Goal: Information Seeking & Learning: Learn about a topic

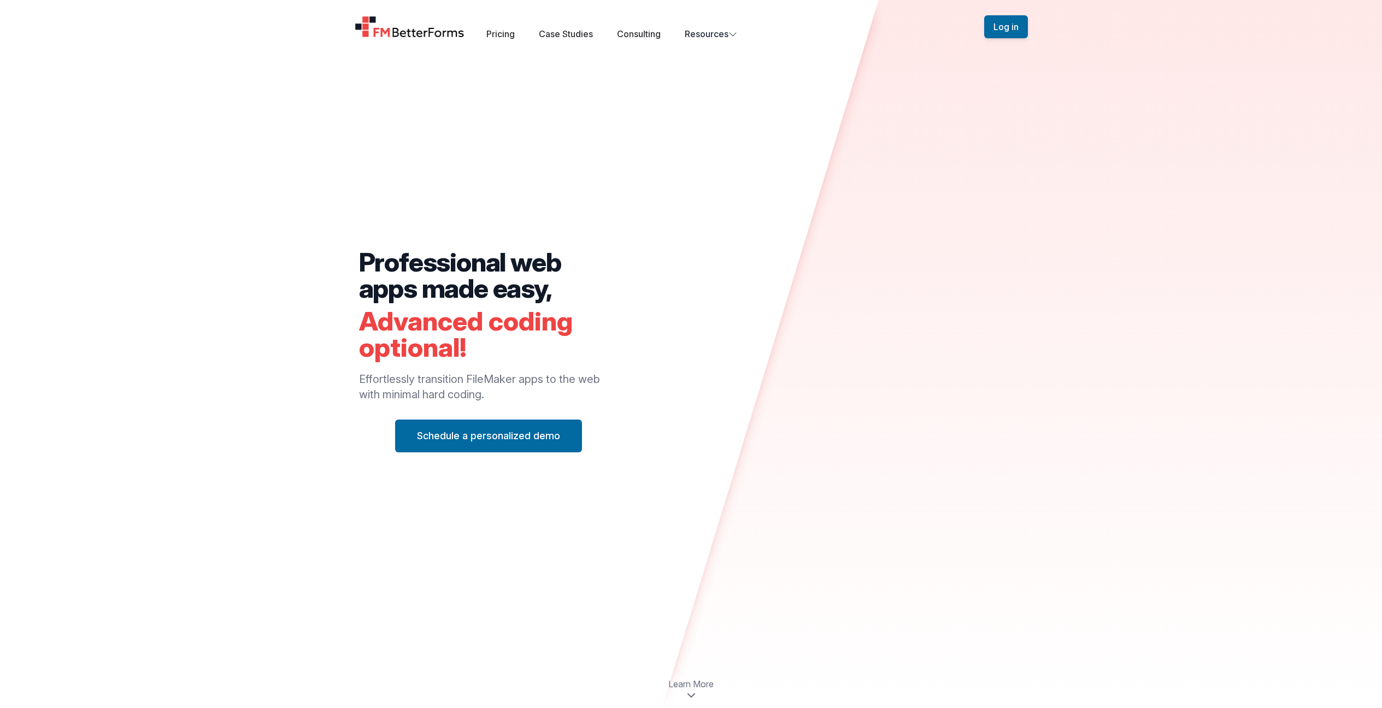
click at [631, 514] on div "Professional web apps made easy, Advanced coding optional! Effortlessly transit…" at bounding box center [690, 360] width 699 height 581
click at [722, 33] on button "Resources Team Get to know the people who build and support FM BetterForms. Sup…" at bounding box center [711, 33] width 52 height 13
click at [446, 99] on div "Professional web apps made easy, Advanced coding optional! Effortlessly transit…" at bounding box center [690, 360] width 699 height 581
click at [391, 33] on img "Home" at bounding box center [410, 27] width 110 height 22
click at [575, 35] on link "Case Studies" at bounding box center [566, 33] width 54 height 11
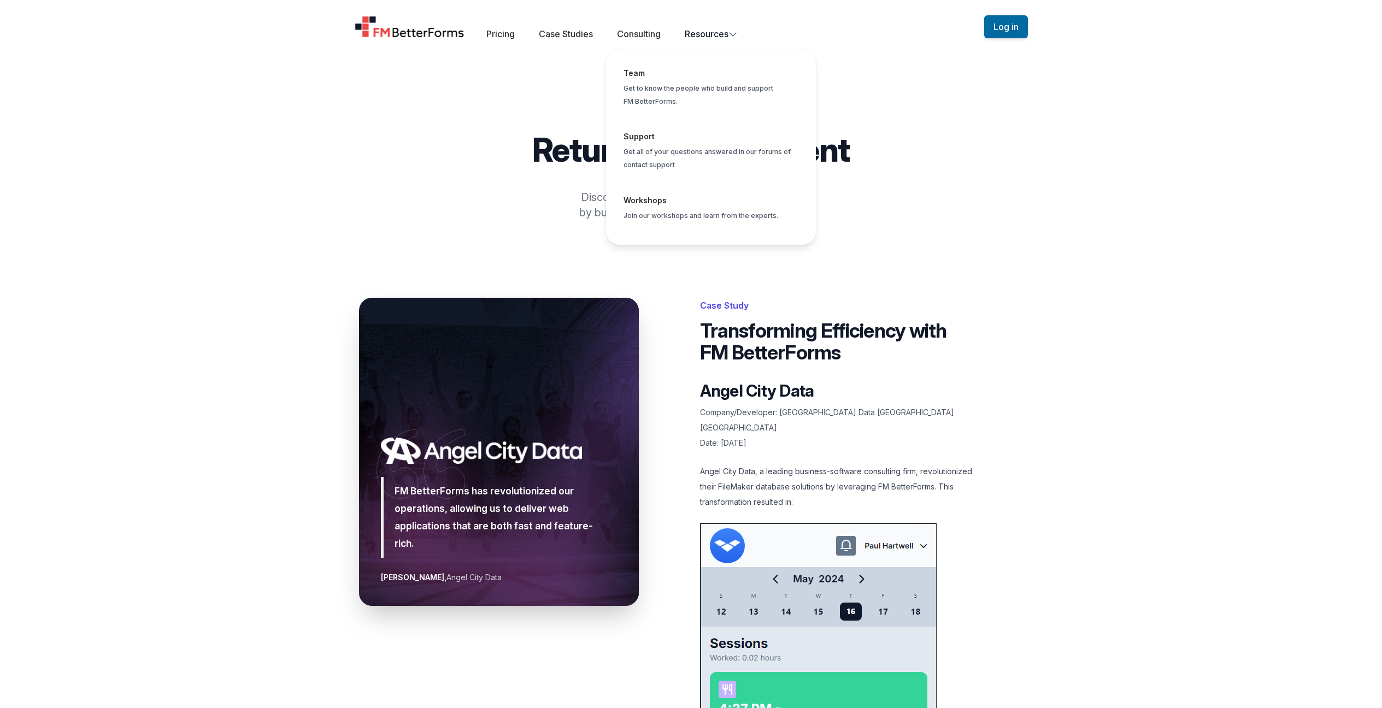
click at [736, 41] on div "Team Get to know the people who build and support FM BetterForms. Support Get a…" at bounding box center [710, 146] width 227 height 213
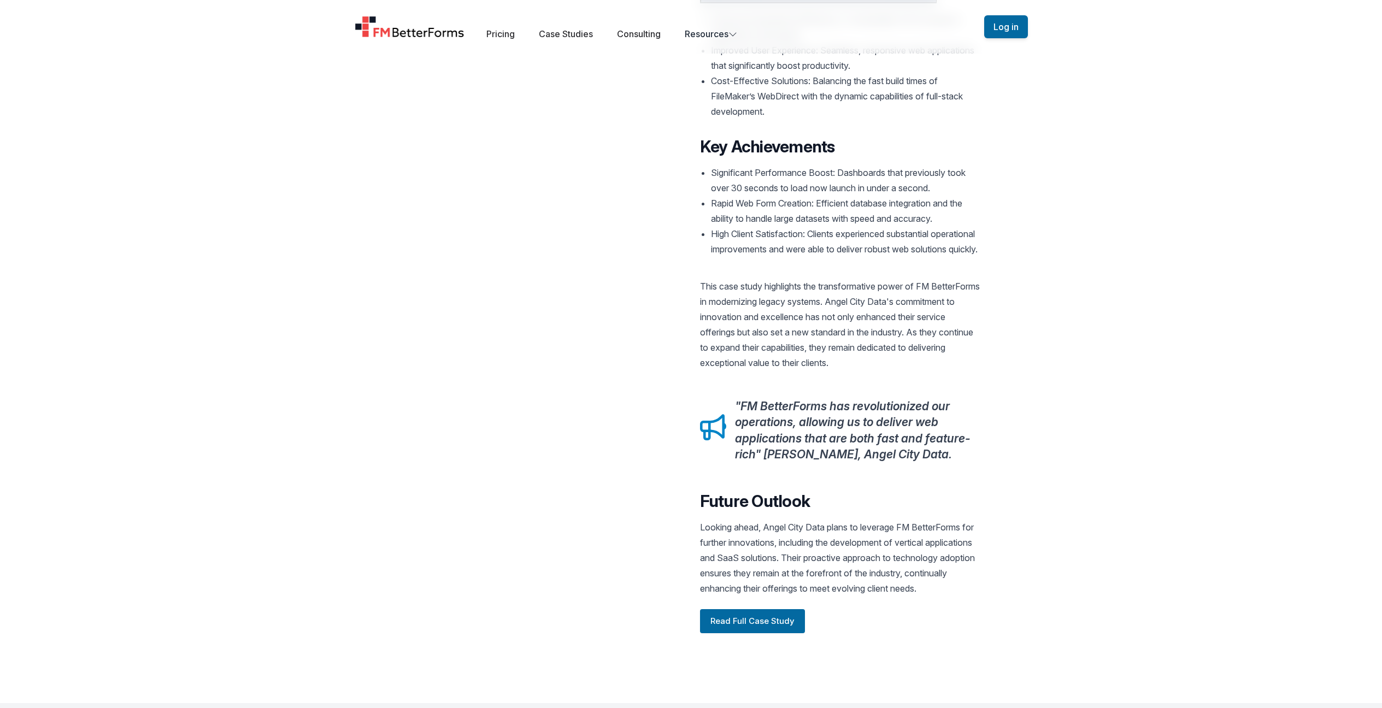
scroll to position [1307, 0]
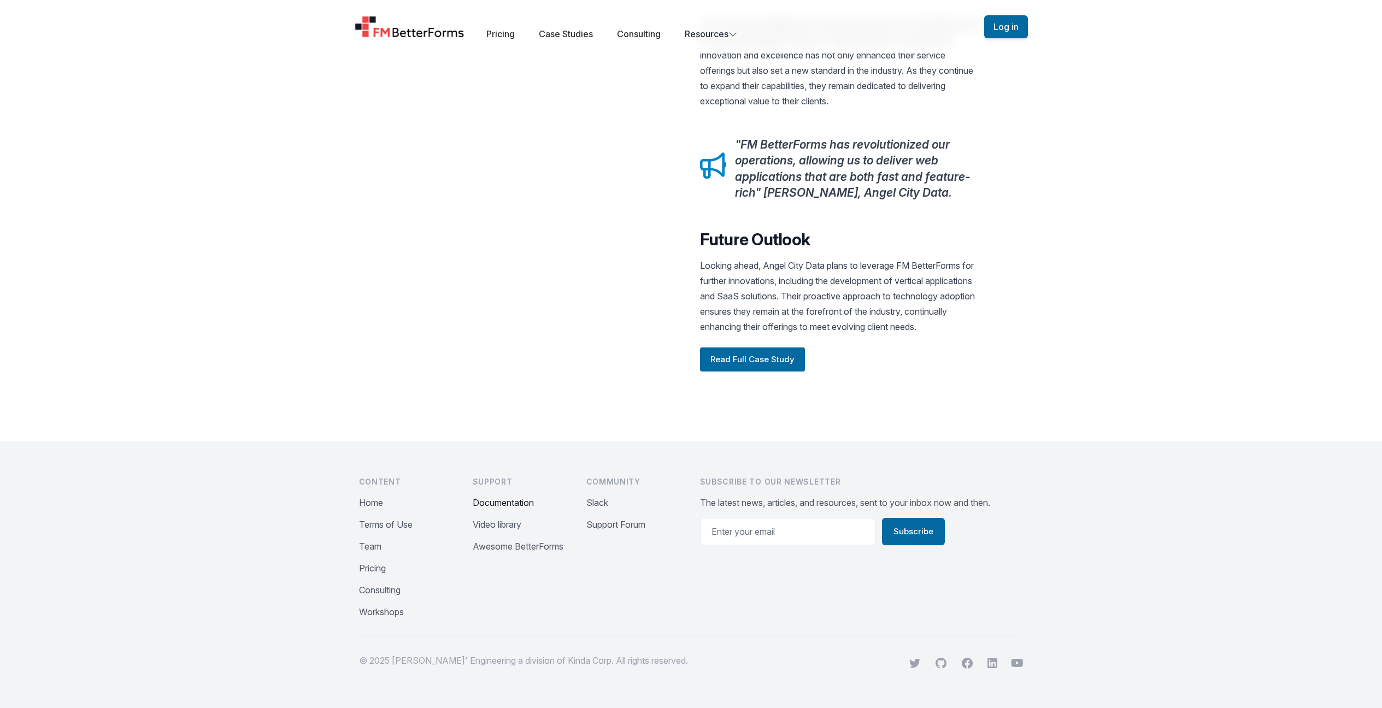
click at [499, 505] on button "Documentation" at bounding box center [503, 502] width 61 height 13
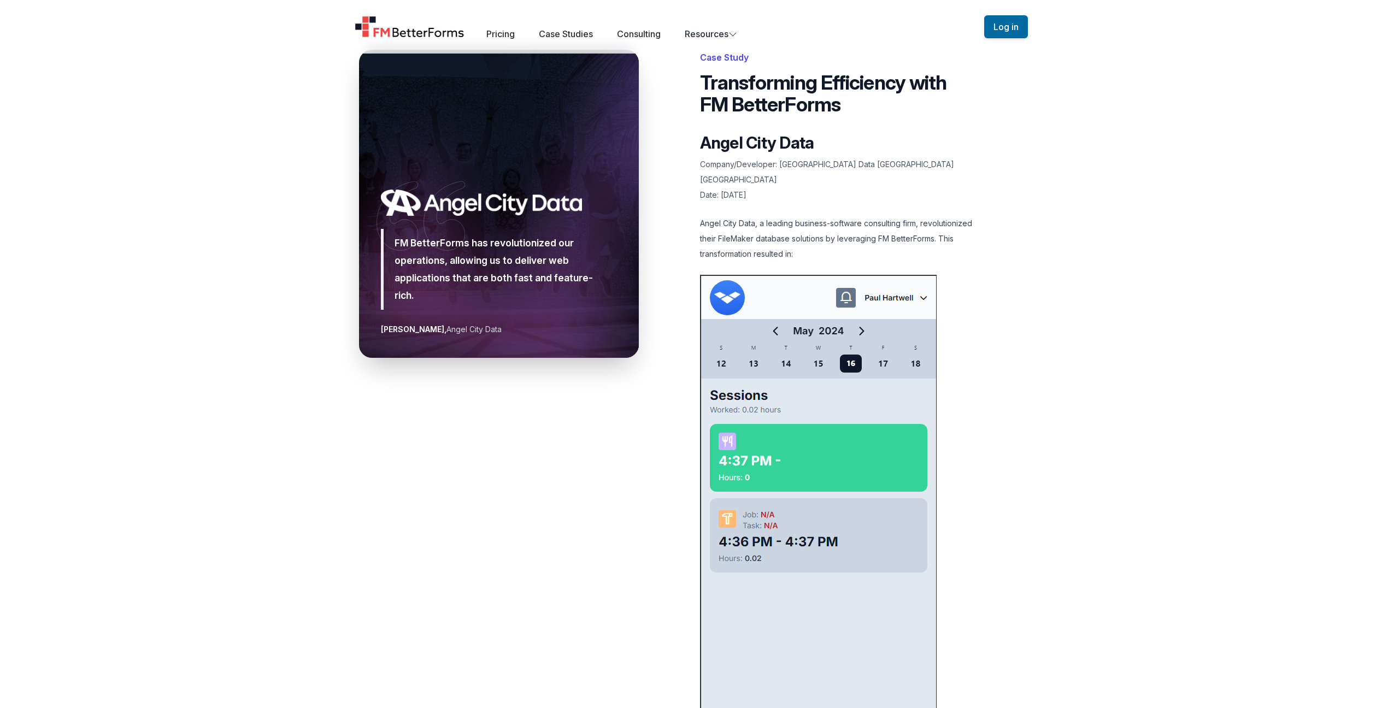
scroll to position [0, 0]
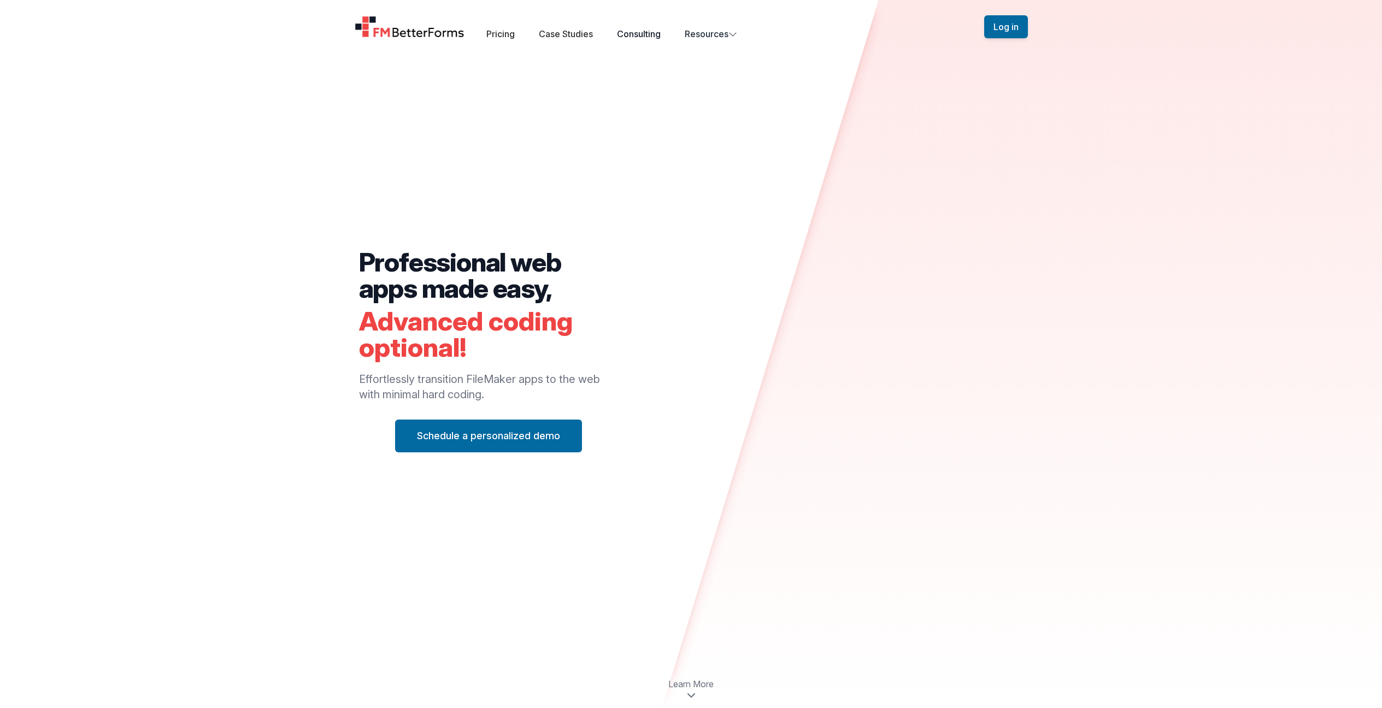
click at [640, 38] on link "Consulting" at bounding box center [639, 33] width 44 height 11
